Goal: Transaction & Acquisition: Book appointment/travel/reservation

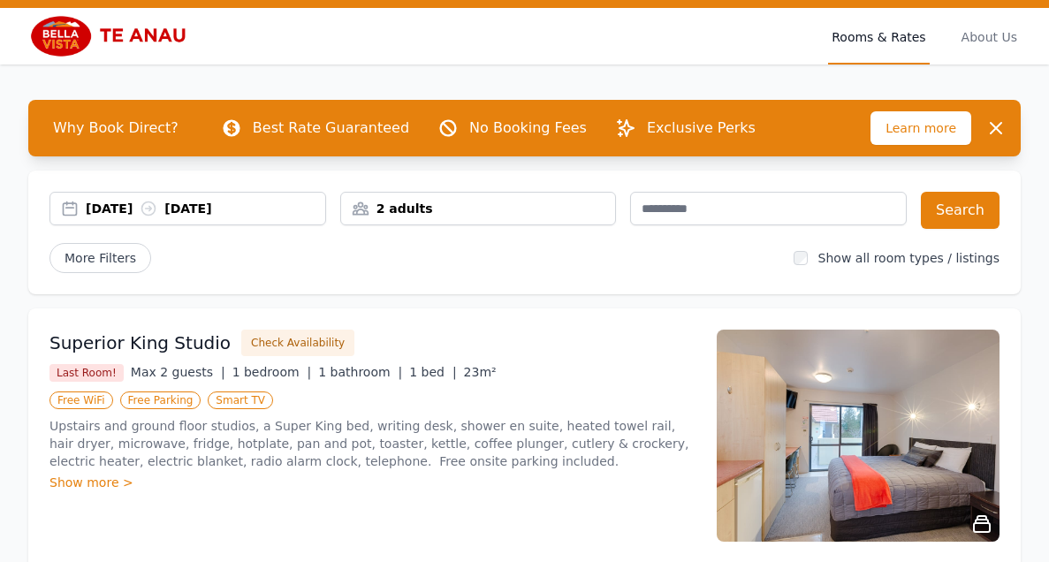
scroll to position [42, 0]
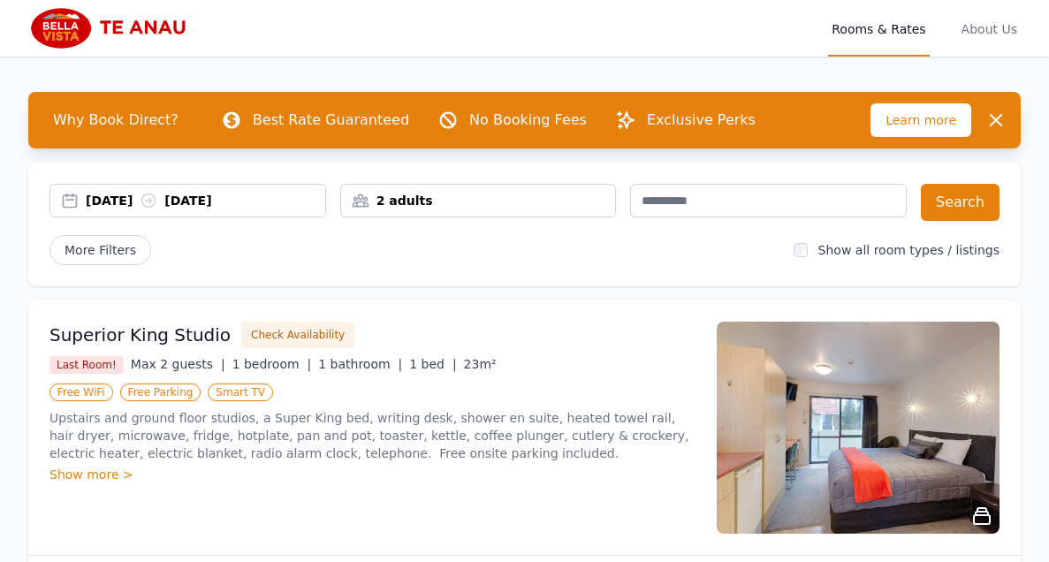
click at [472, 200] on div "2 adults" at bounding box center [478, 201] width 275 height 18
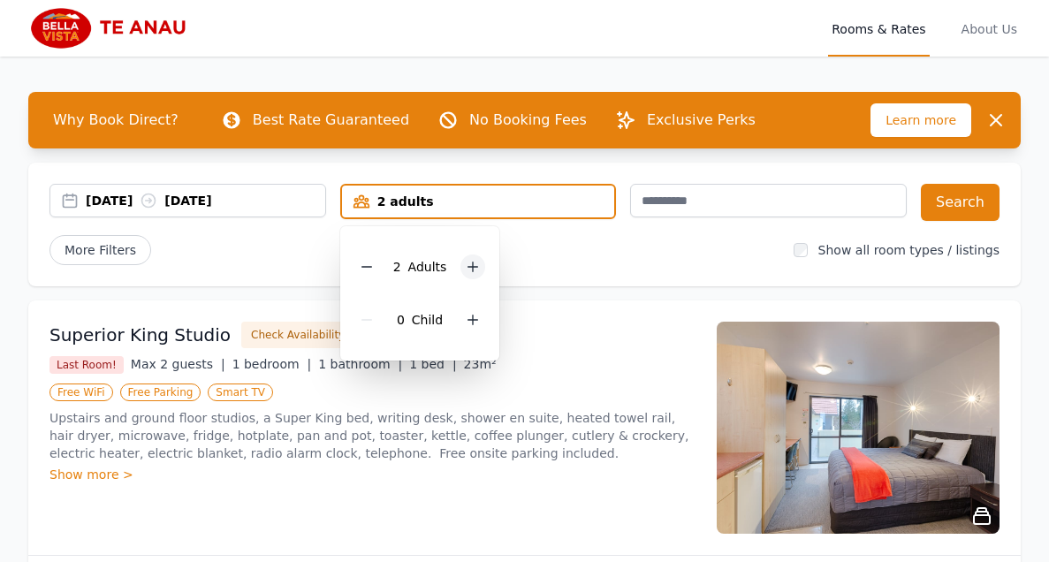
click at [475, 270] on icon at bounding box center [473, 267] width 14 height 14
click at [975, 200] on button "Search" at bounding box center [960, 202] width 79 height 37
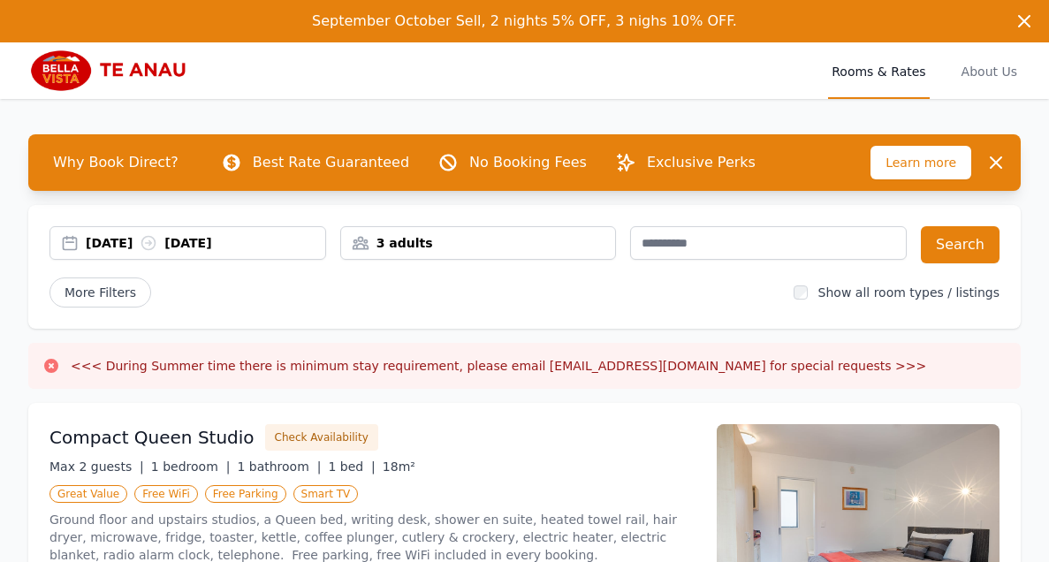
click at [244, 241] on div "[DATE] [DATE]" at bounding box center [205, 243] width 239 height 18
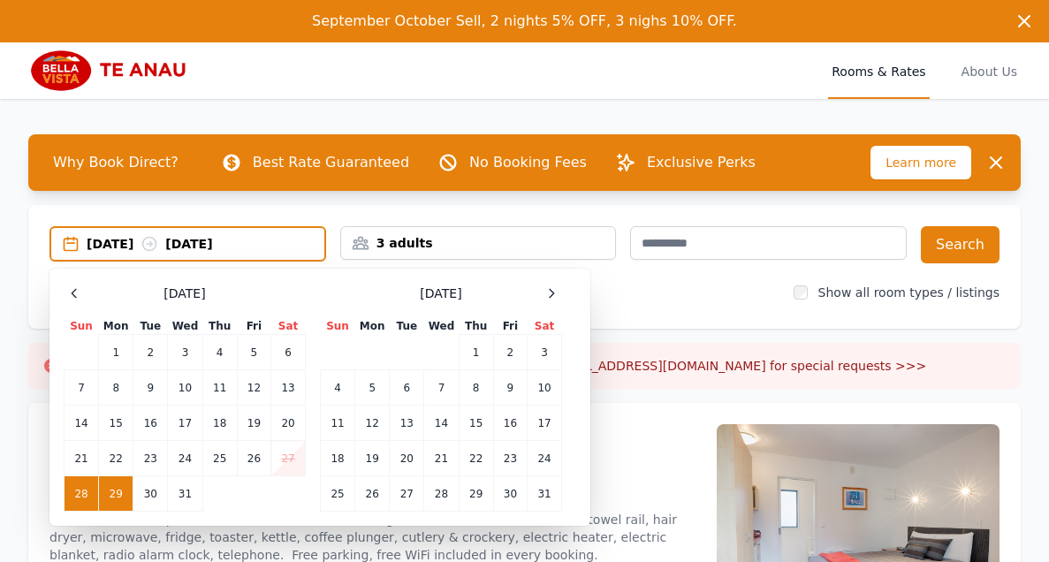
click at [79, 489] on td "28" at bounding box center [82, 493] width 34 height 35
click at [147, 489] on td "30" at bounding box center [150, 493] width 34 height 35
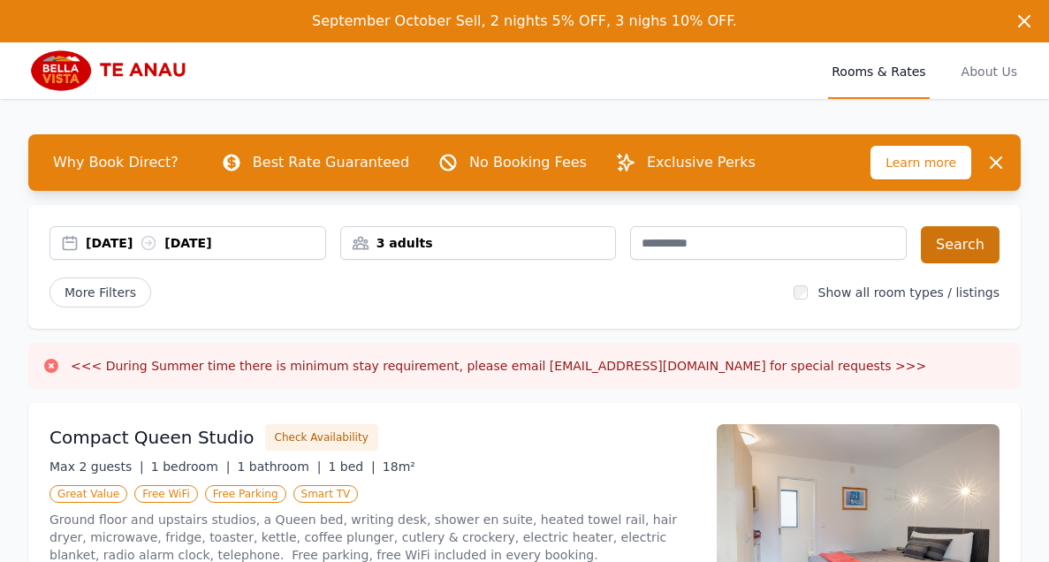
click at [987, 234] on button "Search" at bounding box center [960, 244] width 79 height 37
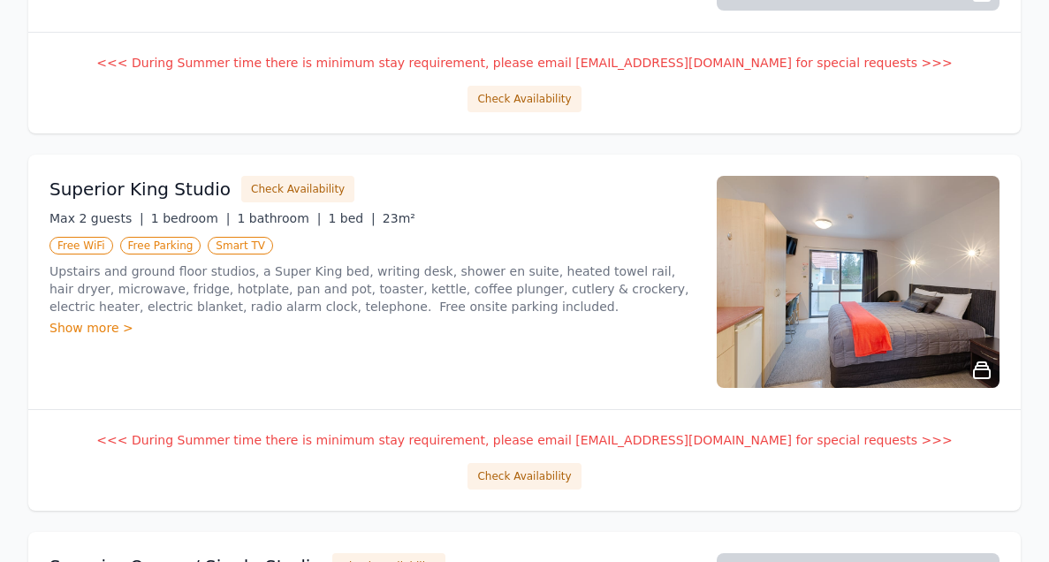
scroll to position [1391, 0]
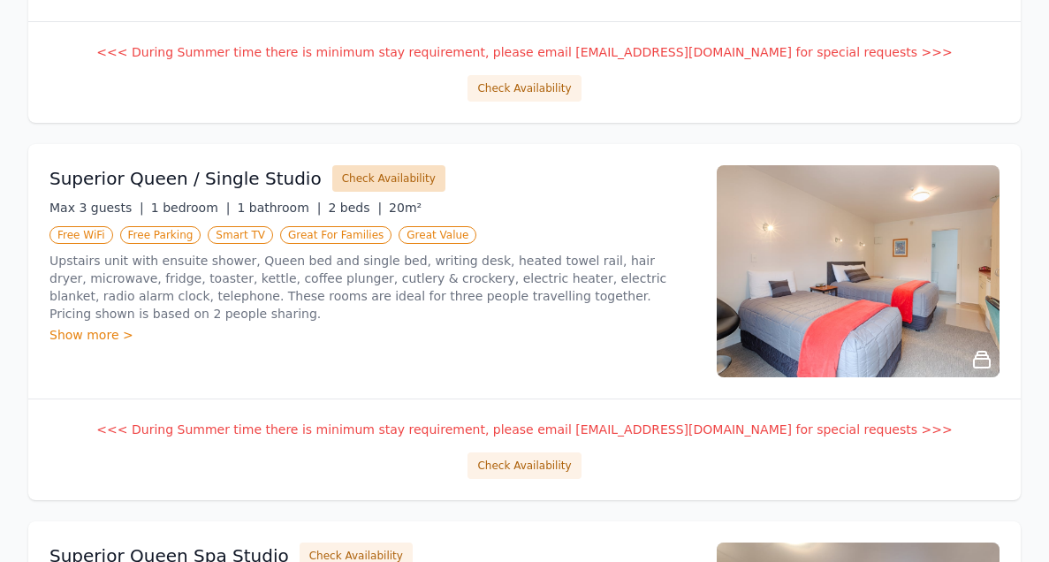
click at [346, 173] on button "Check Availability" at bounding box center [388, 178] width 113 height 27
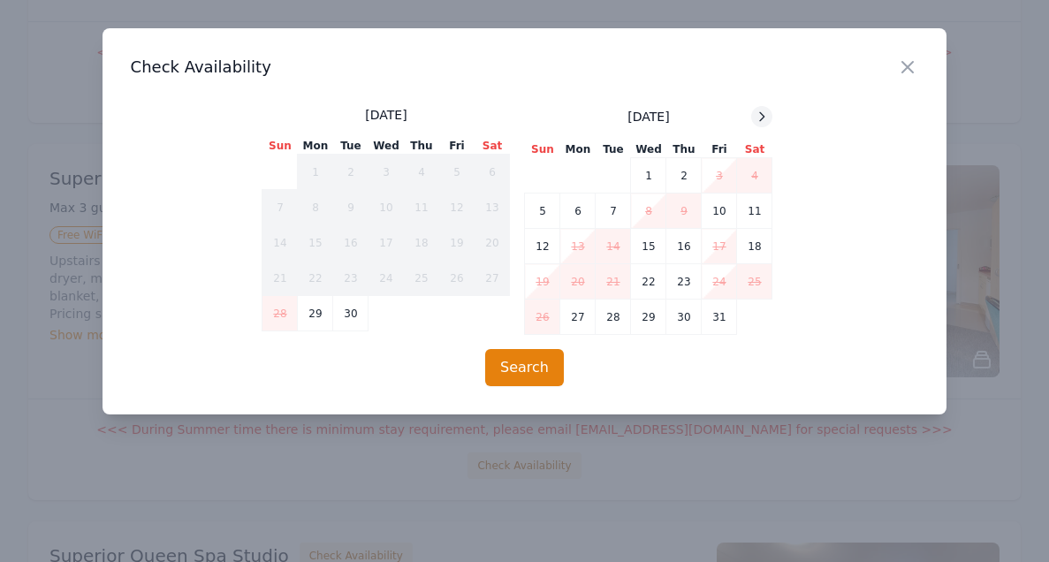
click at [755, 113] on icon at bounding box center [762, 117] width 14 height 14
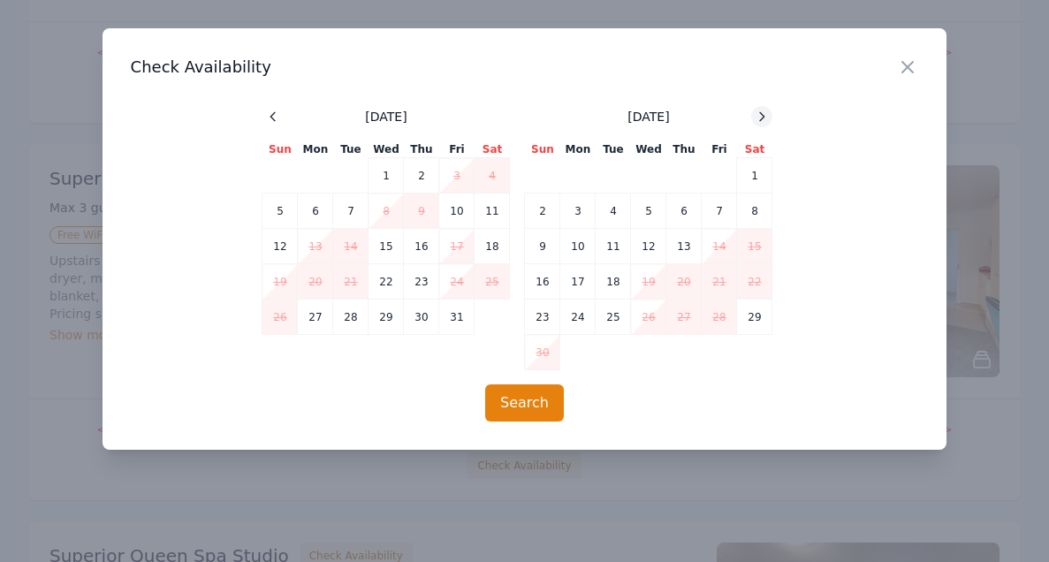
click at [755, 113] on icon at bounding box center [762, 117] width 14 height 14
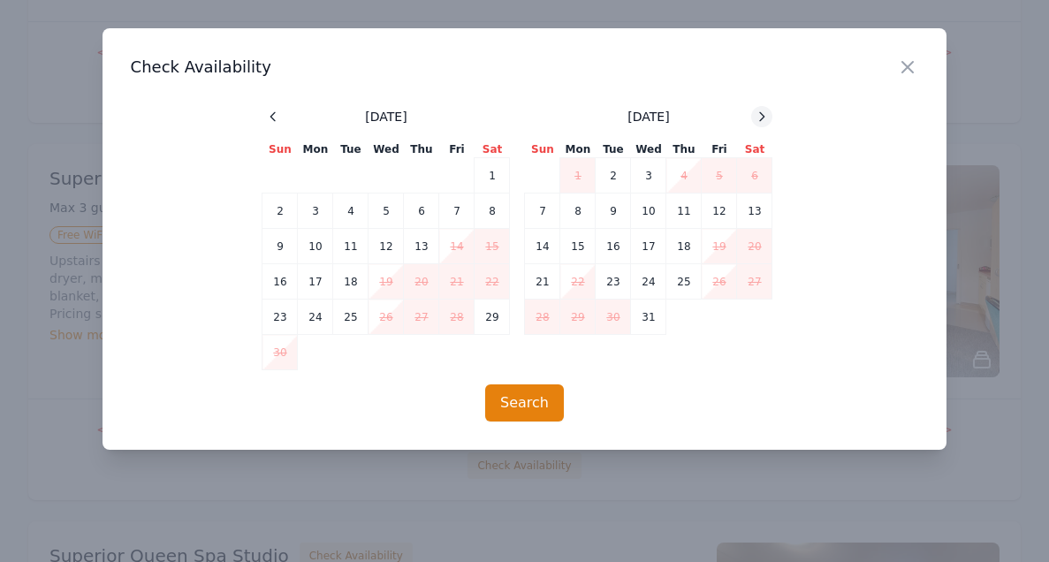
click at [760, 119] on icon at bounding box center [762, 117] width 14 height 14
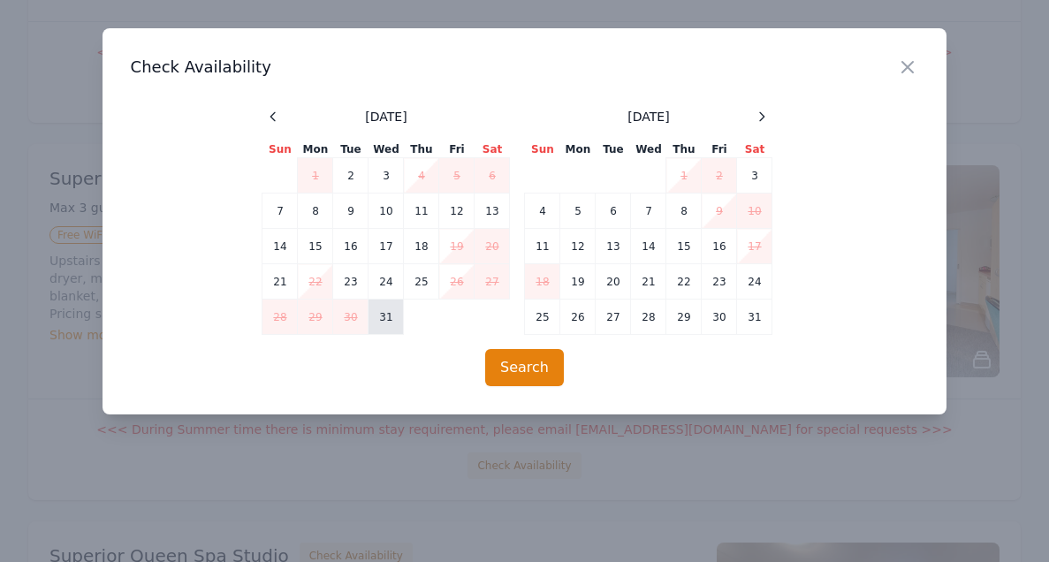
click at [390, 316] on td "31" at bounding box center [386, 317] width 35 height 35
click at [683, 179] on td "1" at bounding box center [683, 175] width 35 height 35
click at [543, 374] on button "Search" at bounding box center [524, 367] width 79 height 37
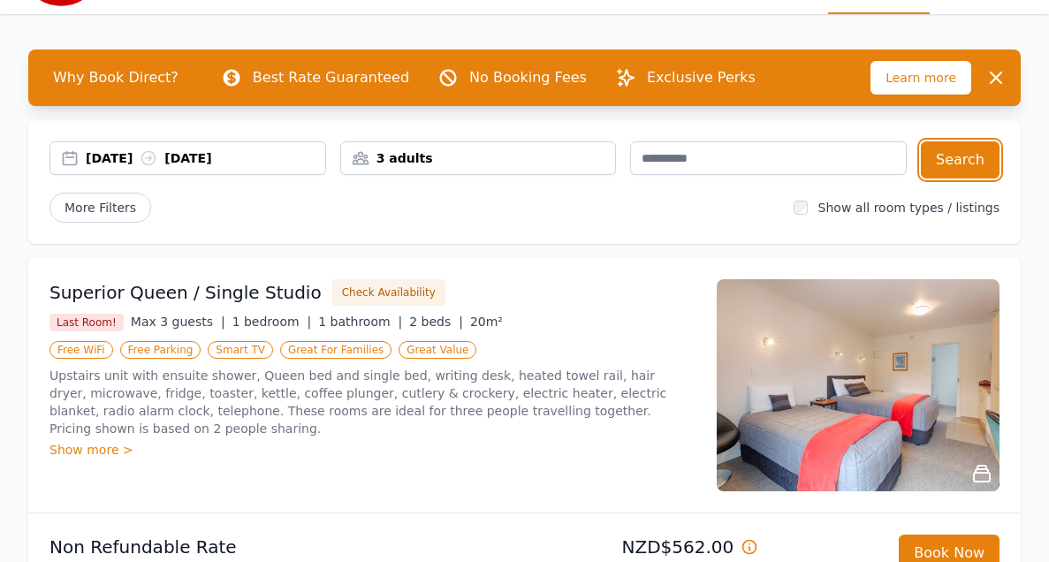
scroll to position [50, 0]
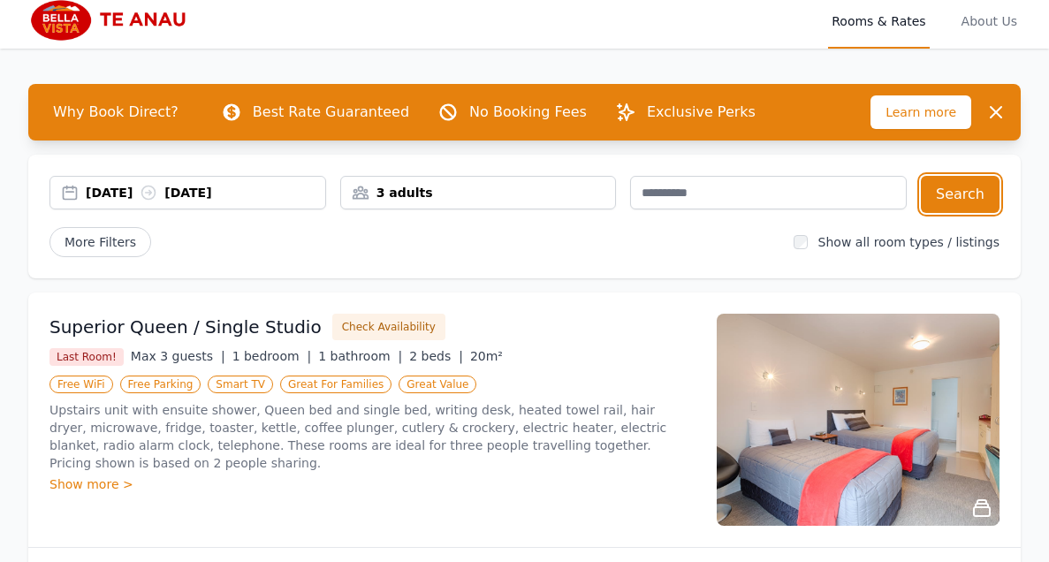
click at [198, 194] on div "[DATE] [DATE]" at bounding box center [205, 193] width 239 height 18
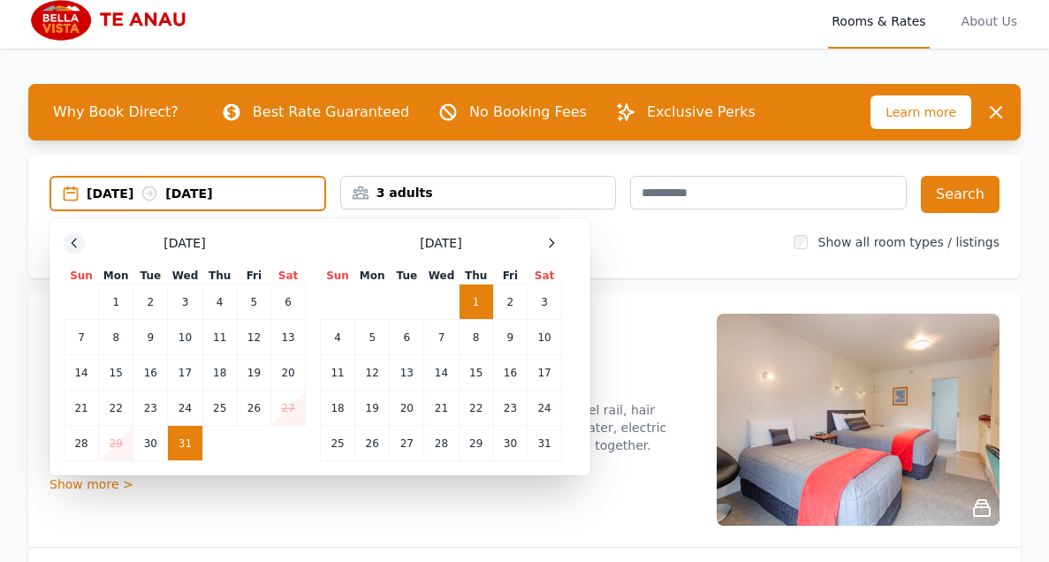
click at [73, 247] on icon at bounding box center [74, 243] width 14 height 14
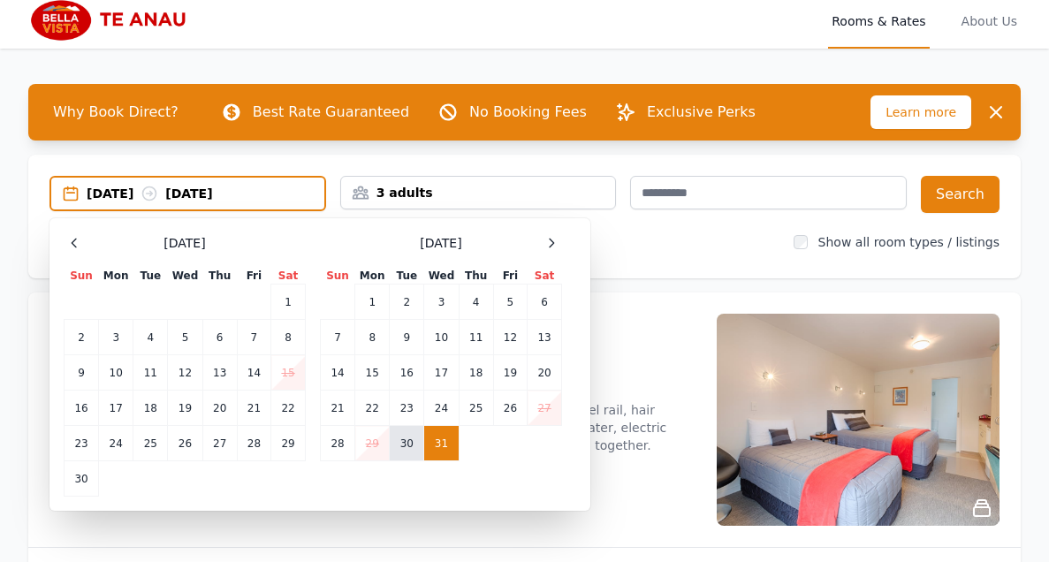
click at [409, 456] on td "30" at bounding box center [407, 443] width 34 height 35
click at [442, 443] on td "31" at bounding box center [441, 443] width 34 height 35
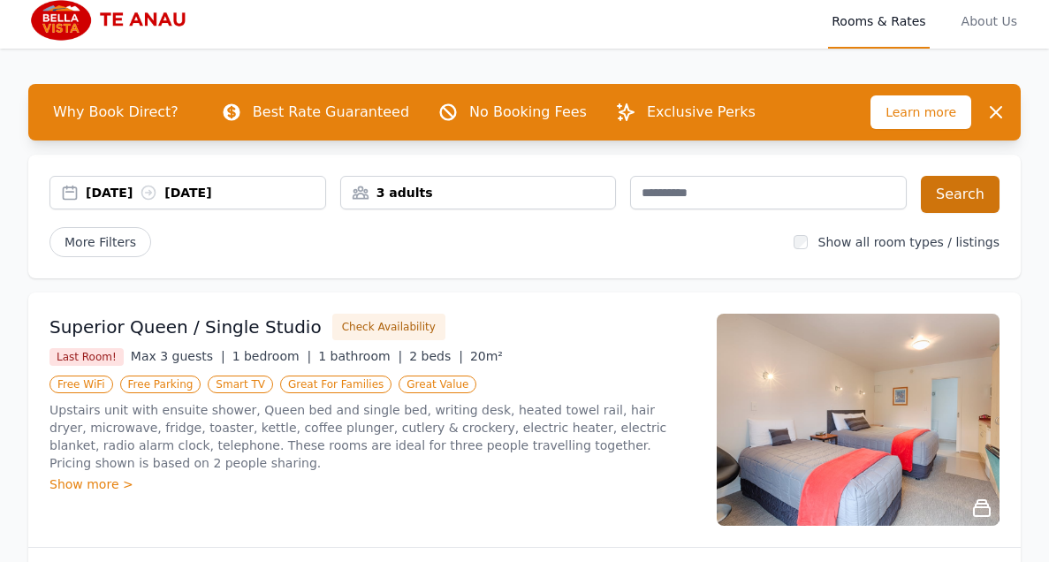
click at [947, 204] on button "Search" at bounding box center [960, 194] width 79 height 37
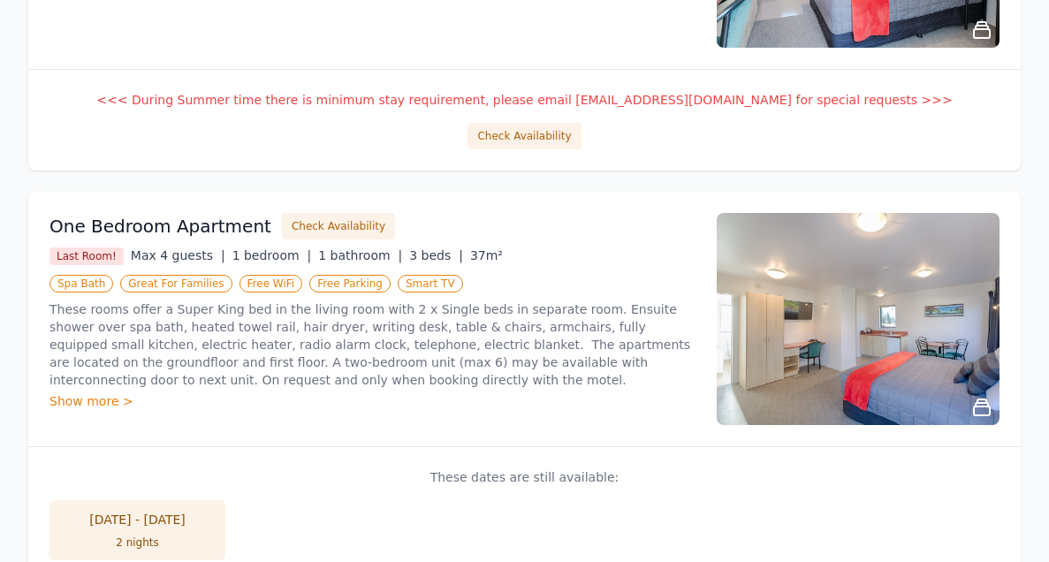
scroll to position [596, 0]
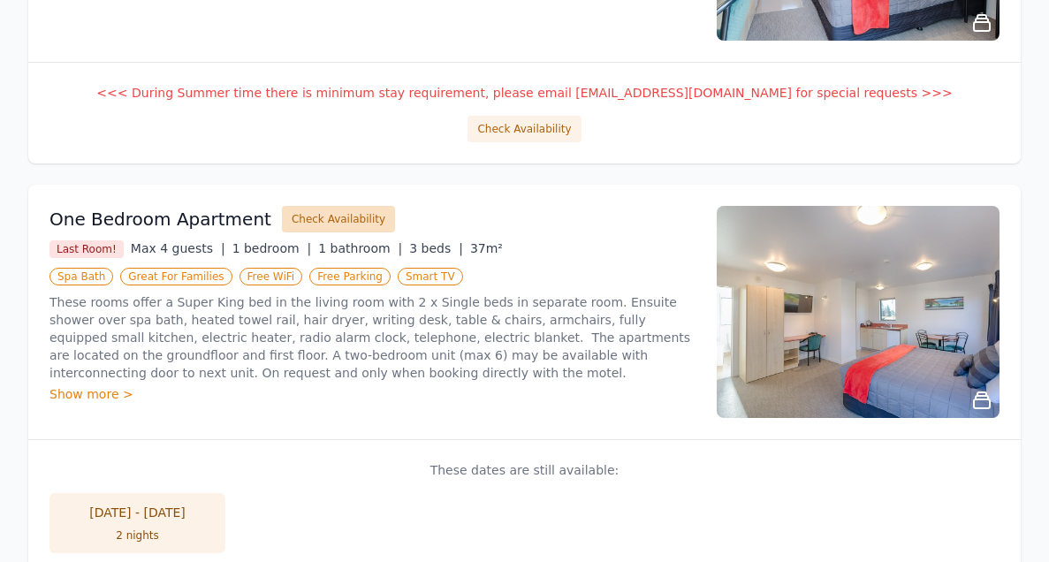
click at [331, 213] on button "Check Availability" at bounding box center [338, 219] width 113 height 27
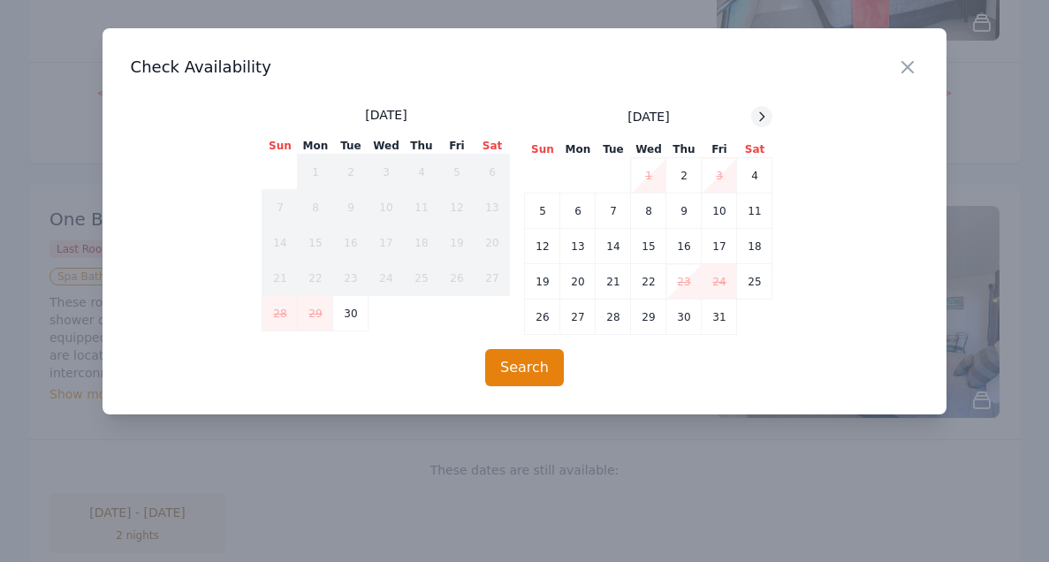
click at [758, 106] on div at bounding box center [761, 116] width 21 height 21
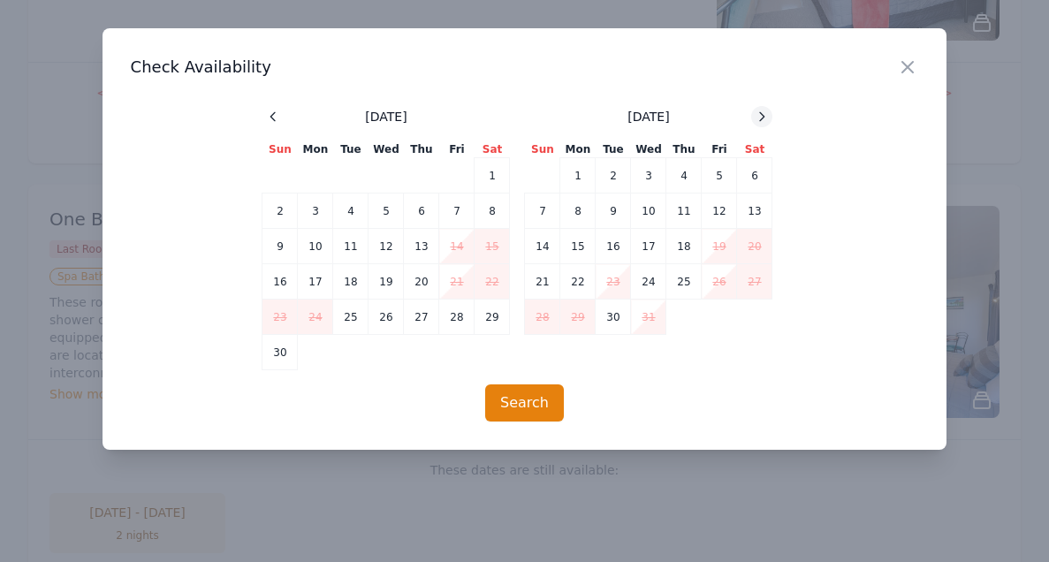
click at [763, 115] on icon at bounding box center [762, 116] width 4 height 8
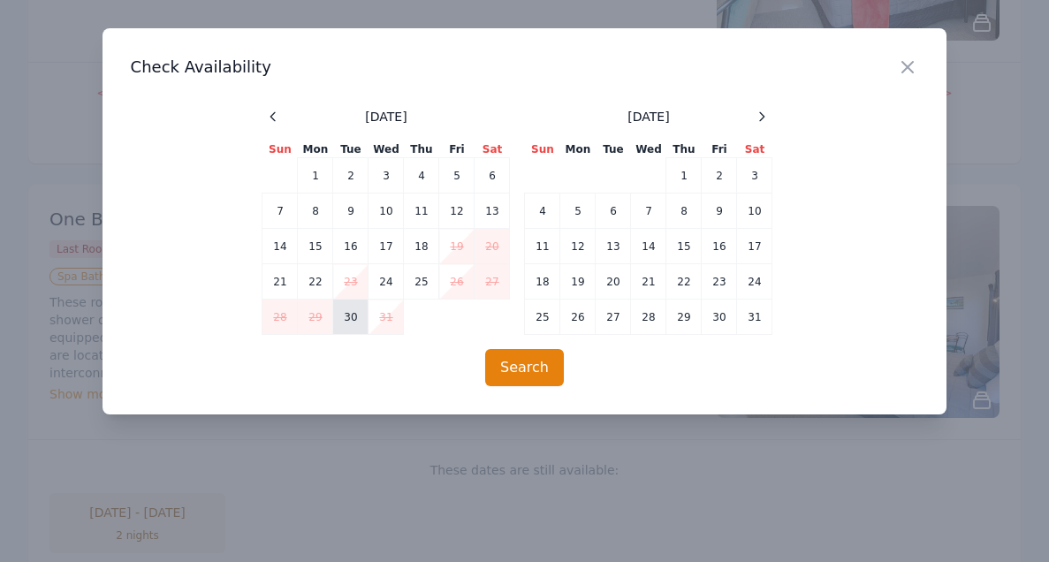
click at [352, 319] on td "30" at bounding box center [350, 317] width 35 height 35
click at [384, 318] on td "31" at bounding box center [386, 317] width 35 height 35
click at [540, 371] on button "Search" at bounding box center [524, 367] width 79 height 37
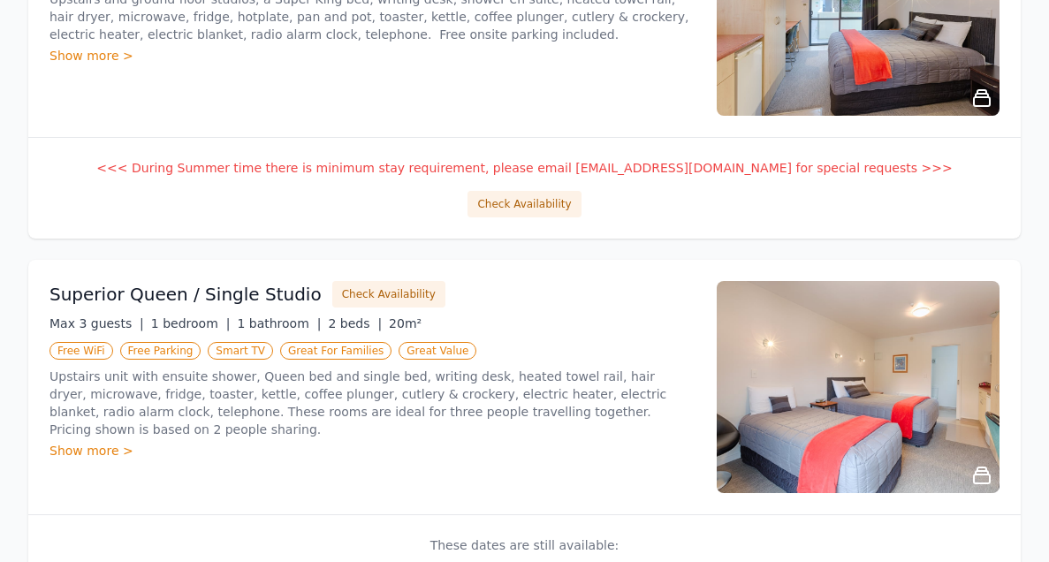
scroll to position [1499, 0]
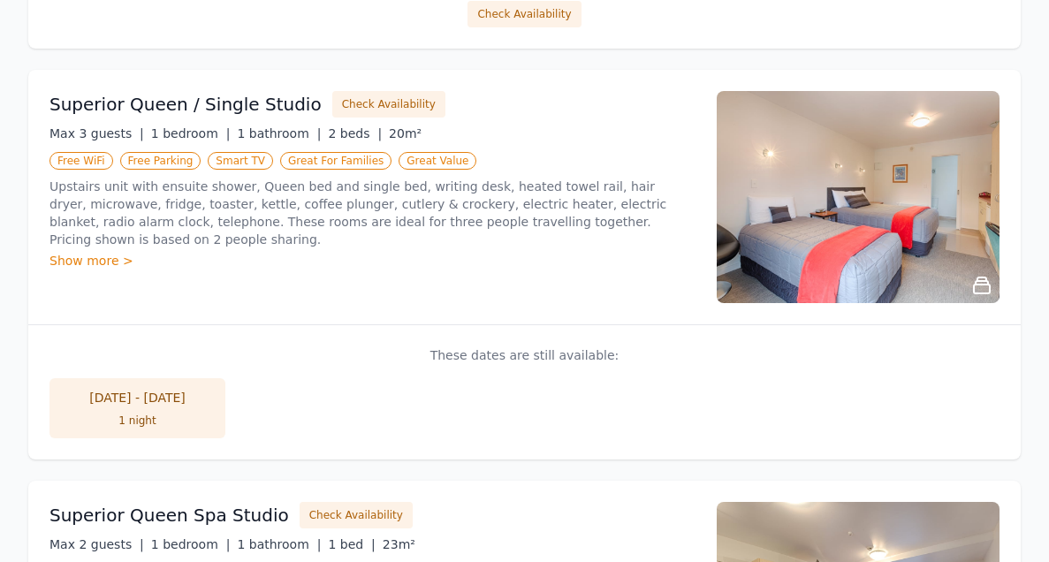
click at [148, 414] on div "1 night" at bounding box center [137, 421] width 141 height 14
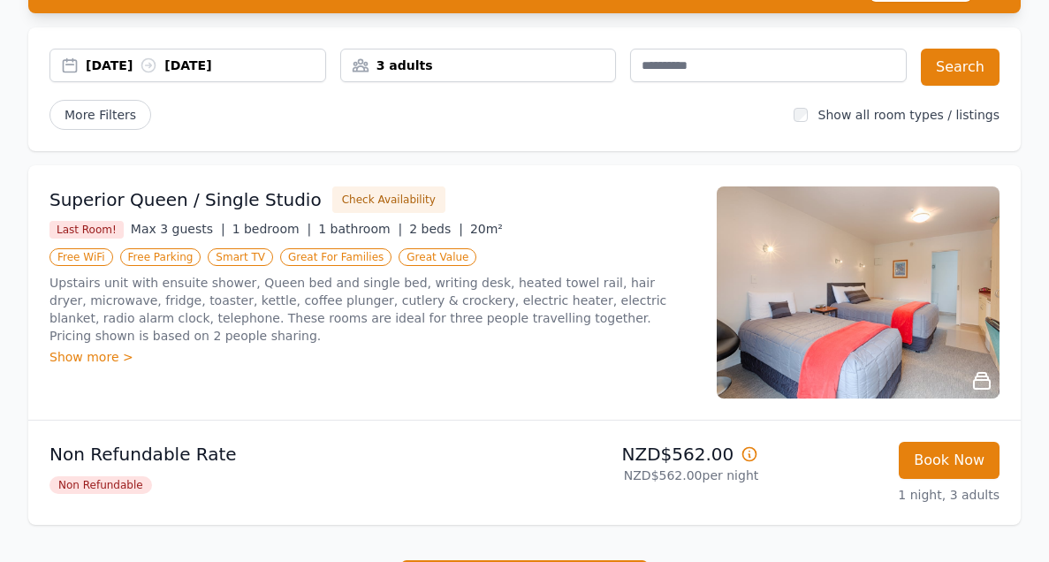
scroll to position [232, 0]
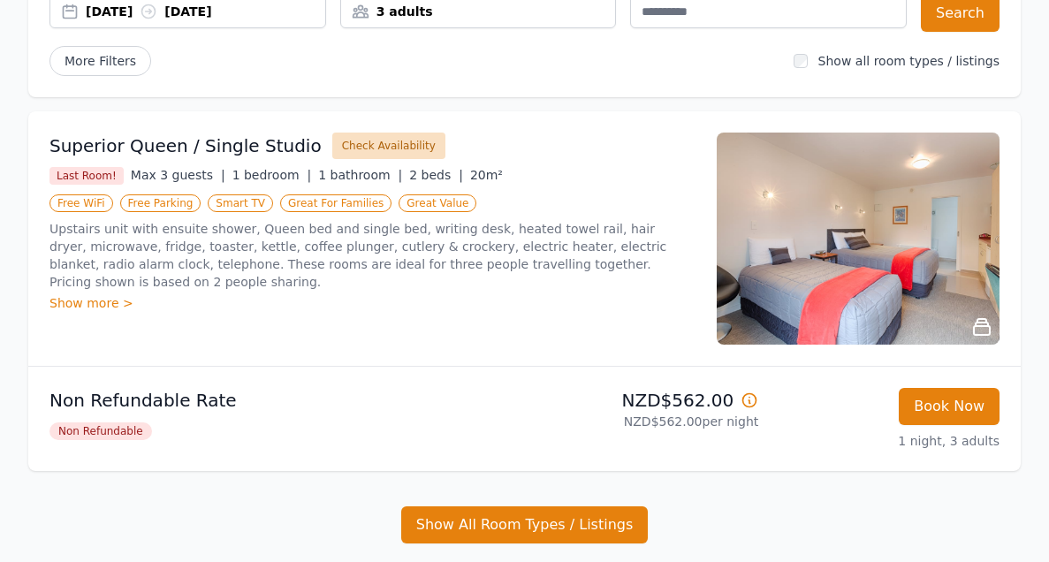
click at [341, 142] on button "Check Availability" at bounding box center [388, 146] width 113 height 27
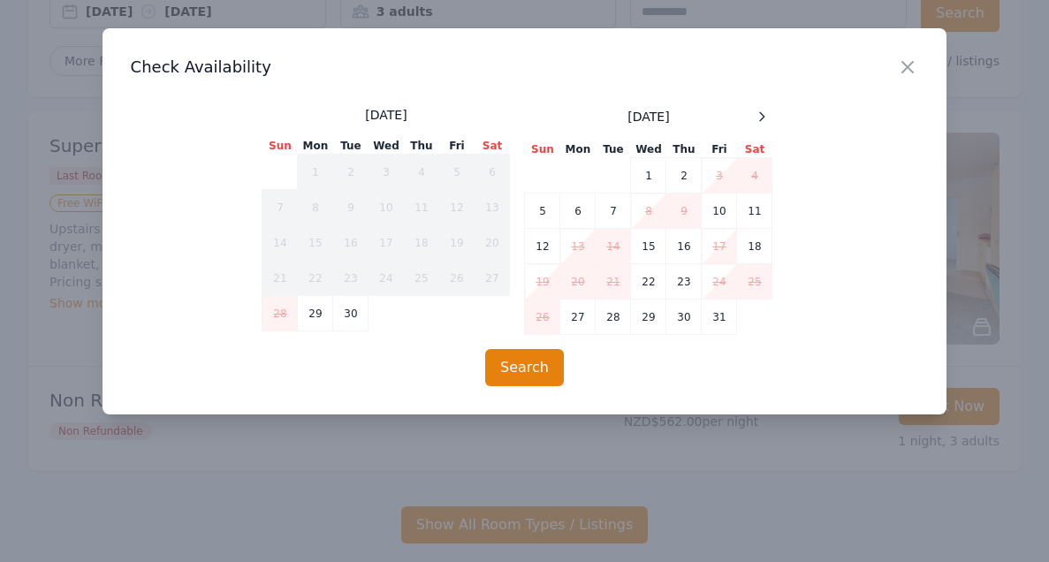
click at [768, 107] on span at bounding box center [761, 116] width 21 height 21
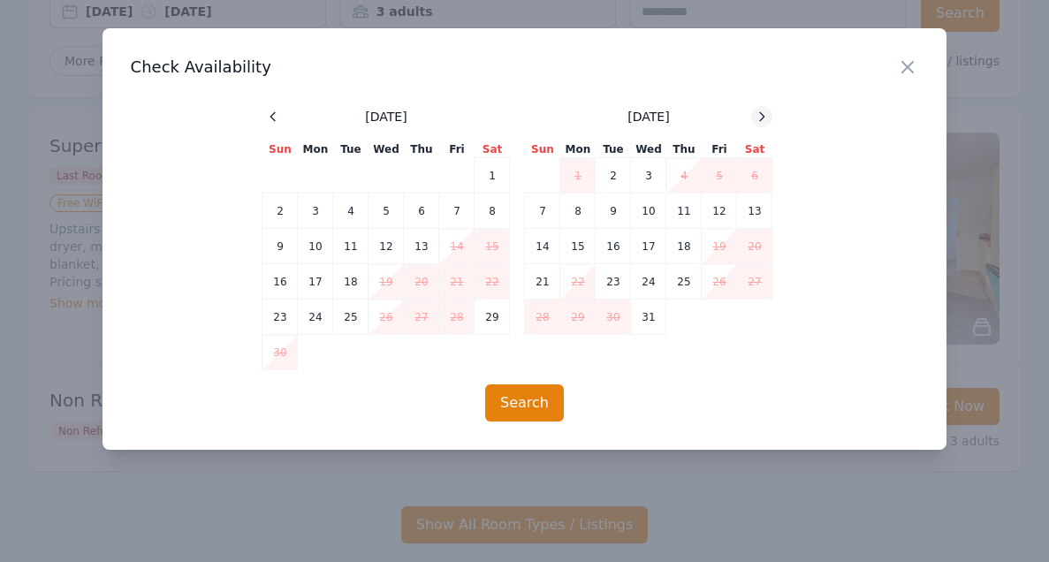
click at [770, 116] on div at bounding box center [761, 116] width 21 height 21
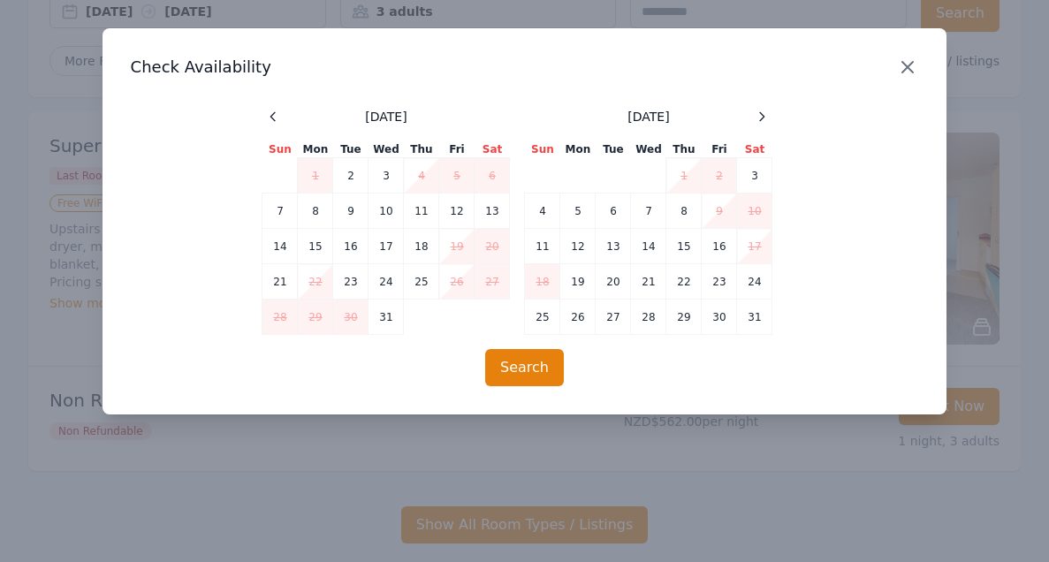
click at [911, 63] on icon "button" at bounding box center [907, 67] width 11 height 11
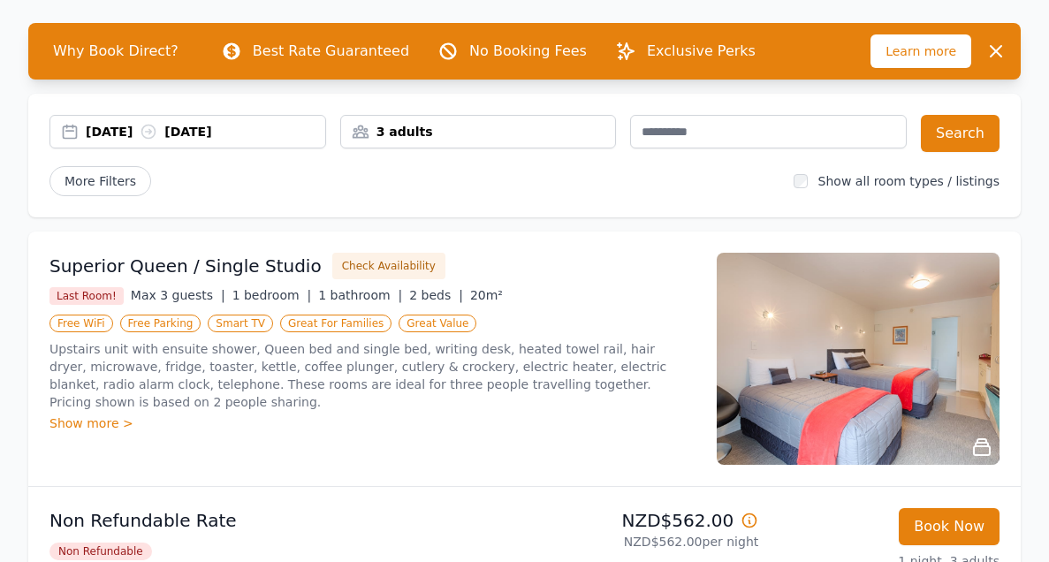
scroll to position [110, 0]
